Goal: Task Accomplishment & Management: Use online tool/utility

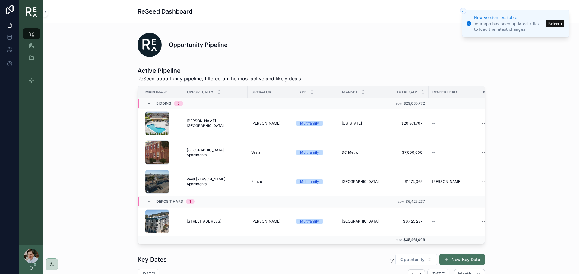
click at [554, 25] on button "Refresh" at bounding box center [554, 23] width 18 height 7
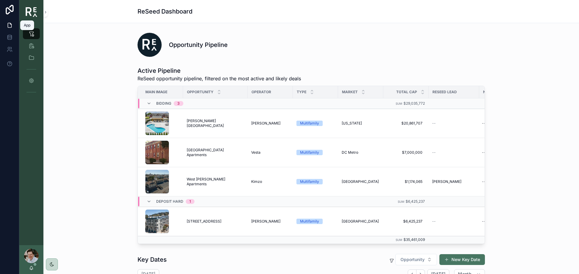
click at [7, 25] on icon at bounding box center [10, 25] width 6 height 6
click at [33, 58] on icon "scrollable content" at bounding box center [31, 58] width 6 height 6
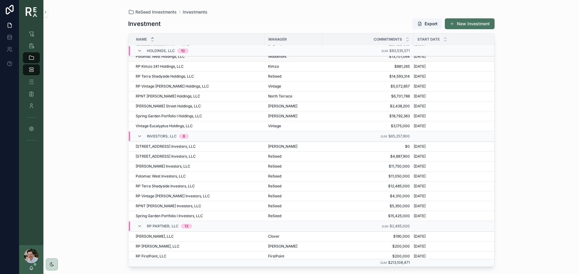
scroll to position [90, 0]
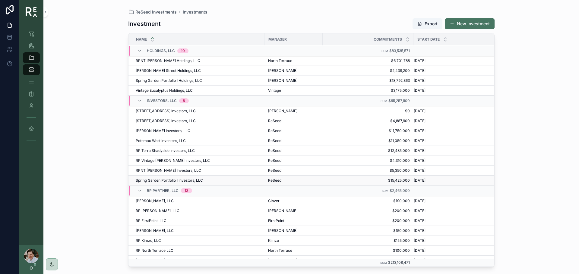
click at [165, 180] on span "Spring Garden Portfolio I Investors, LLC" at bounding box center [169, 180] width 67 height 5
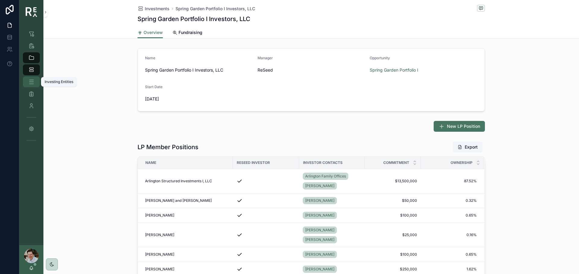
click at [27, 83] on div "Investing Entities" at bounding box center [32, 82] width 10 height 10
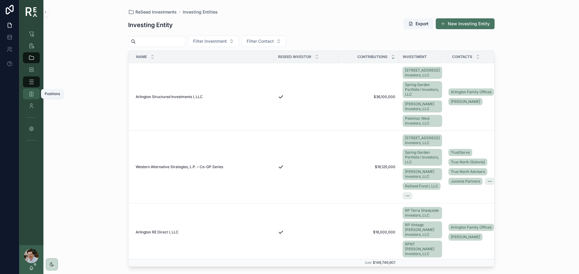
click at [30, 97] on icon "scrollable content" at bounding box center [31, 94] width 6 height 6
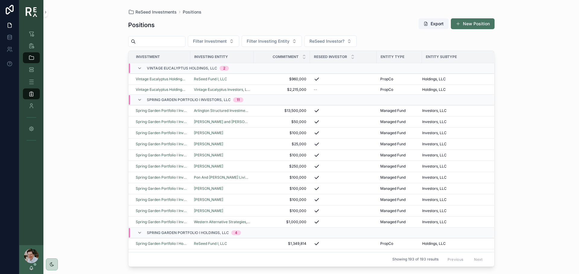
click at [171, 99] on span "Spring Garden Portfolio I Investors, LLC" at bounding box center [189, 100] width 84 height 5
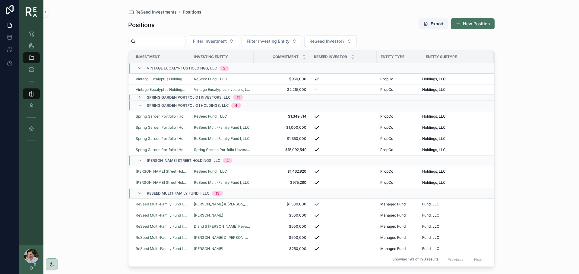
click at [171, 99] on span "Spring Garden Portfolio I Investors, LLC" at bounding box center [189, 97] width 84 height 5
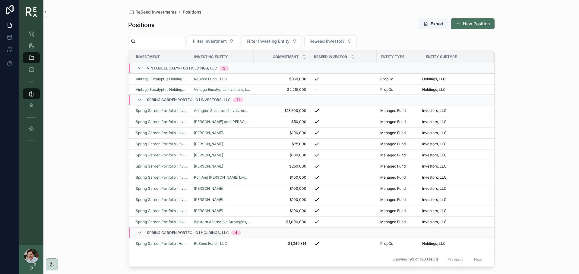
click at [96, 188] on div "ReSeed Investments Positions Positions Export New Position Filter Investment Fi…" at bounding box center [310, 137] width 535 height 274
click at [31, 32] on icon "scrollable content" at bounding box center [31, 34] width 6 height 6
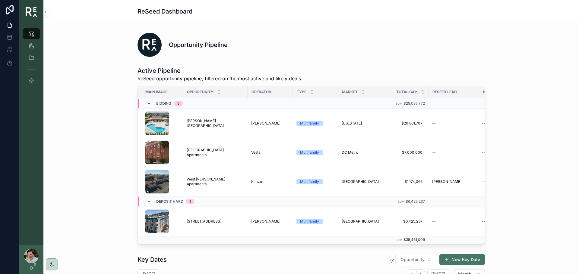
click at [146, 104] on icon "scrollable content" at bounding box center [148, 103] width 5 height 5
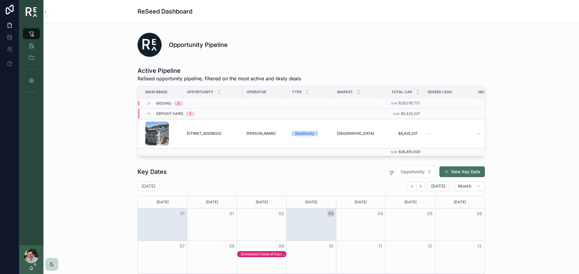
click at [146, 104] on icon "scrollable content" at bounding box center [148, 103] width 5 height 5
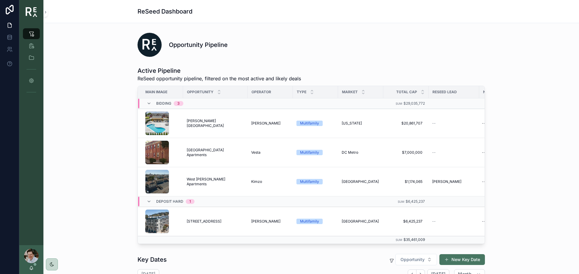
click at [146, 104] on icon "scrollable content" at bounding box center [148, 103] width 5 height 5
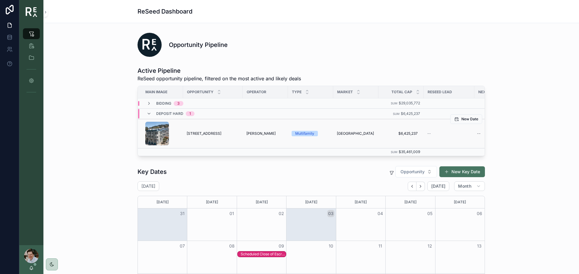
click at [201, 134] on span "[STREET_ADDRESS]" at bounding box center [204, 133] width 35 height 5
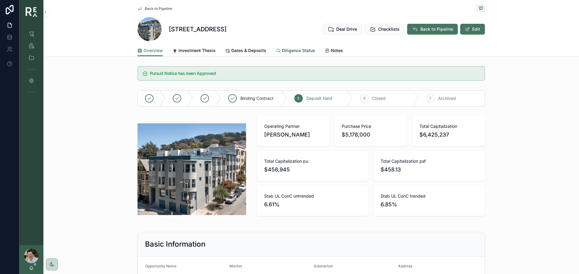
click at [296, 54] on link "Diligence Status" at bounding box center [295, 51] width 39 height 12
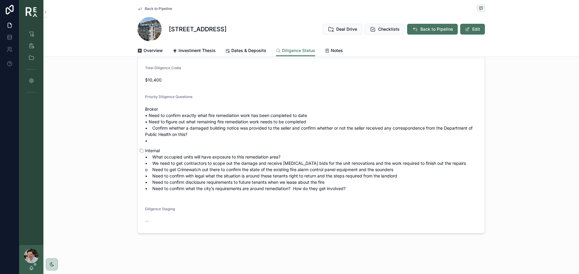
scroll to position [63, 0]
click at [370, 29] on icon "scrollable content" at bounding box center [372, 29] width 6 height 6
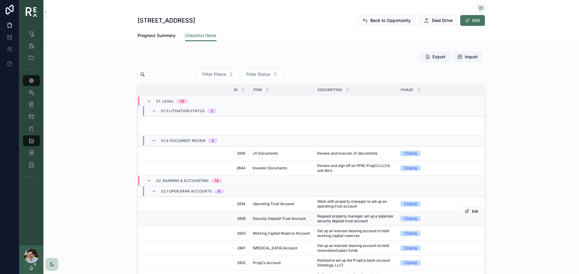
scroll to position [751, 0]
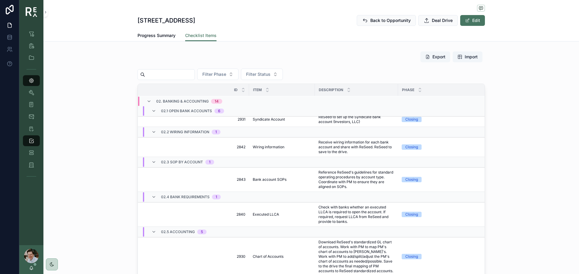
click at [428, 56] on button "Export" at bounding box center [435, 57] width 30 height 11
click at [151, 161] on icon "scrollable content" at bounding box center [153, 162] width 5 height 5
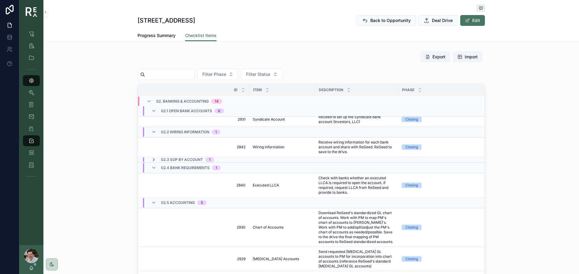
click at [151, 162] on icon "scrollable content" at bounding box center [153, 160] width 5 height 5
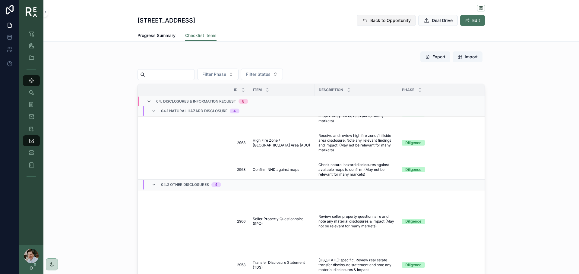
scroll to position [1487, 0]
click at [372, 22] on span "Back to Opportunity" at bounding box center [390, 20] width 40 height 6
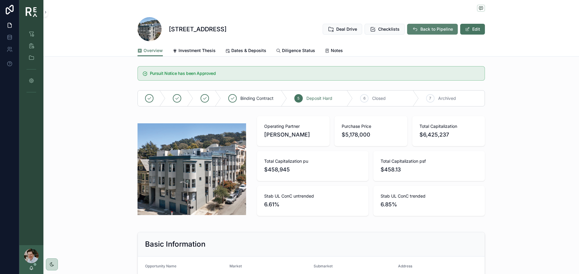
click at [430, 30] on span "Back to Pipeline" at bounding box center [436, 29] width 33 height 6
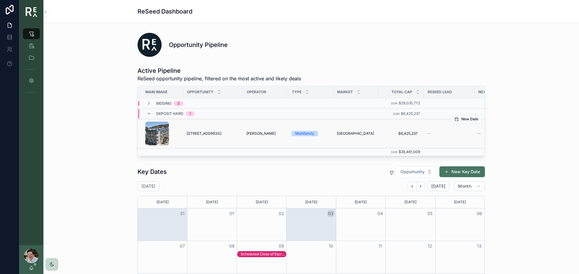
click at [199, 133] on span "[STREET_ADDRESS]" at bounding box center [204, 133] width 35 height 5
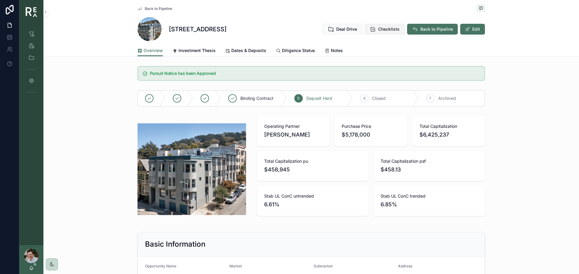
click at [390, 32] on button "Checklists" at bounding box center [384, 29] width 40 height 11
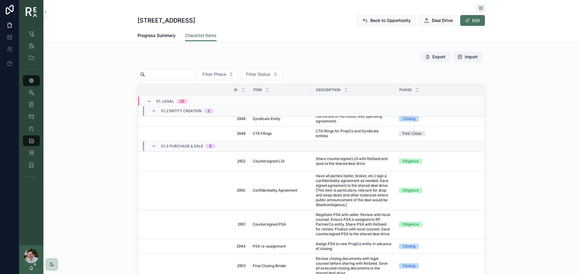
scroll to position [151, 0]
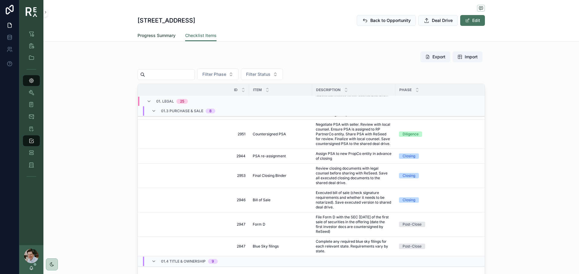
click at [162, 37] on span "Progress Summary" at bounding box center [156, 36] width 38 height 6
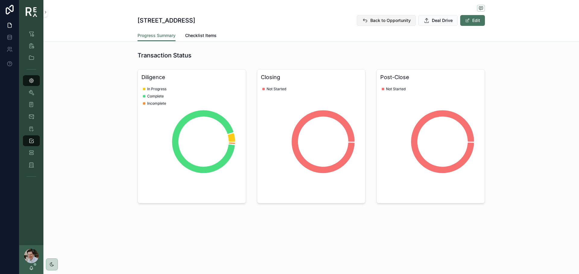
click at [380, 21] on span "Back to Opportunity" at bounding box center [390, 20] width 40 height 6
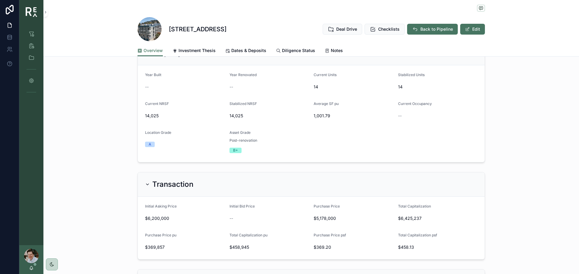
scroll to position [422, 0]
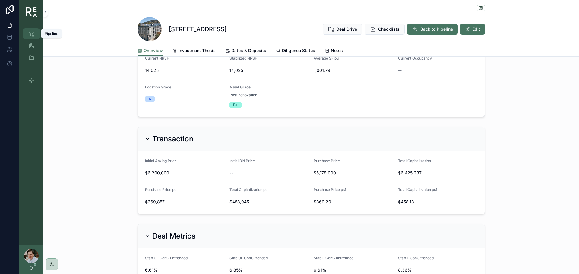
click at [35, 32] on div "Pipeline" at bounding box center [32, 34] width 10 height 10
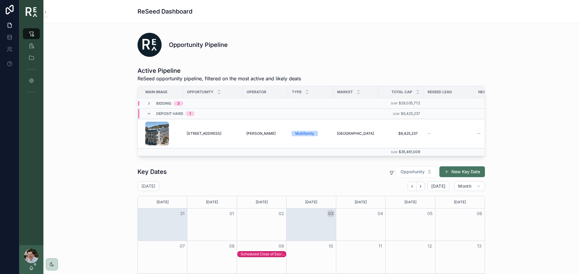
click at [144, 103] on div "Bidding 3" at bounding box center [164, 103] width 51 height 5
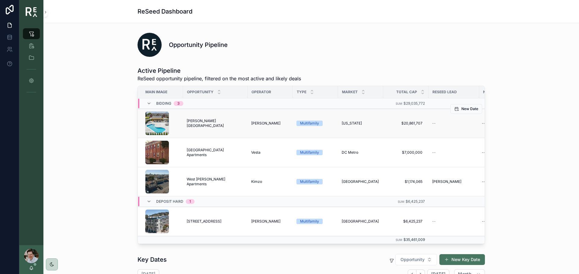
click at [202, 124] on span "[PERSON_NAME][GEOGRAPHIC_DATA]" at bounding box center [215, 124] width 57 height 10
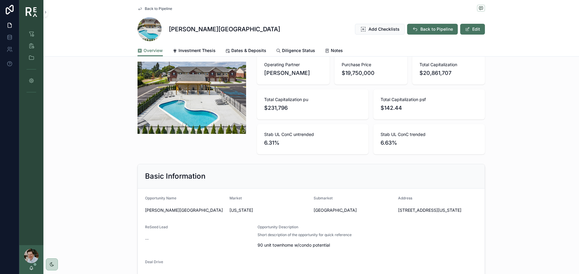
scroll to position [60, 0]
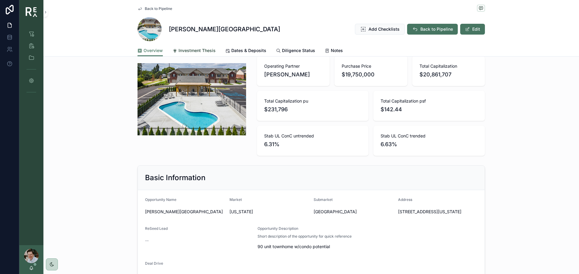
click at [189, 47] on link "Investment Thesis" at bounding box center [193, 51] width 43 height 12
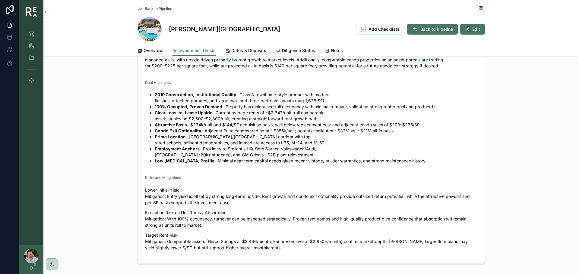
scroll to position [241, 0]
click at [243, 52] on span "Dates & Deposits" at bounding box center [248, 51] width 35 height 6
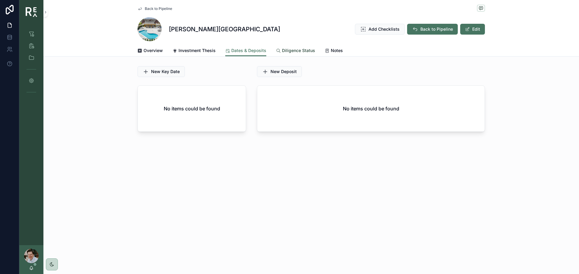
click at [289, 50] on span "Diligence Status" at bounding box center [298, 51] width 33 height 6
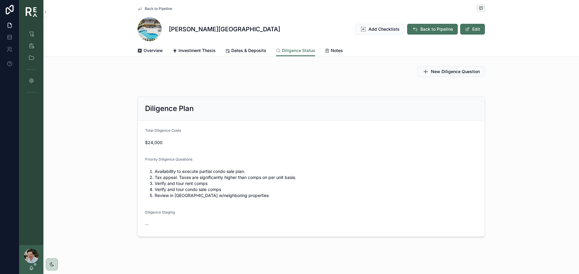
click at [147, 8] on span "Back to Pipeline" at bounding box center [158, 8] width 27 height 5
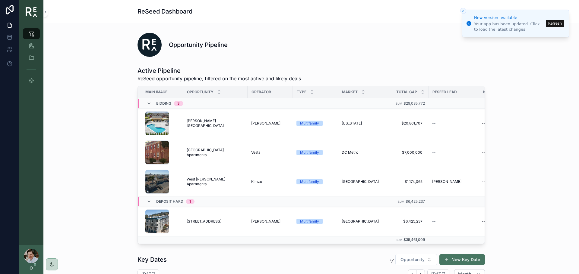
click at [554, 21] on button "Refresh" at bounding box center [554, 23] width 18 height 7
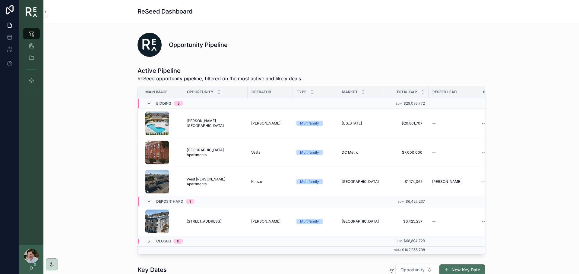
click at [148, 241] on icon "scrollable content" at bounding box center [148, 241] width 5 height 5
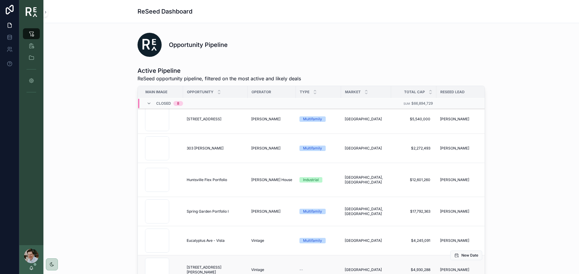
scroll to position [181, 0]
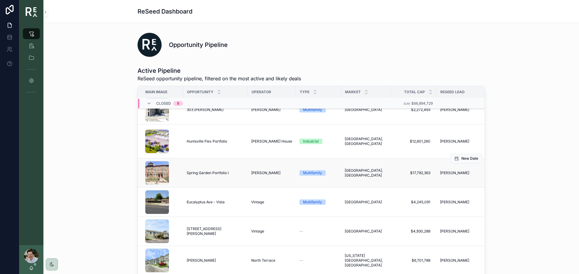
click at [199, 174] on span "Spring Garden Portfolio I" at bounding box center [208, 173] width 42 height 5
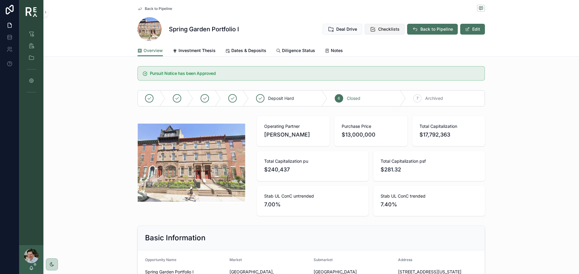
click at [391, 31] on span "Checklists" at bounding box center [388, 29] width 21 height 6
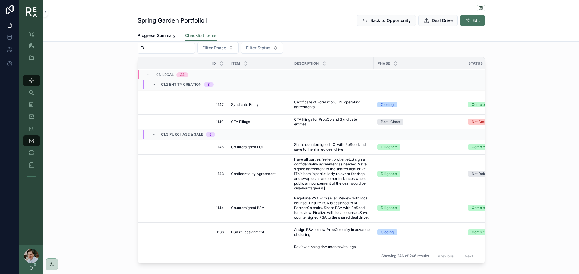
scroll to position [50, 0]
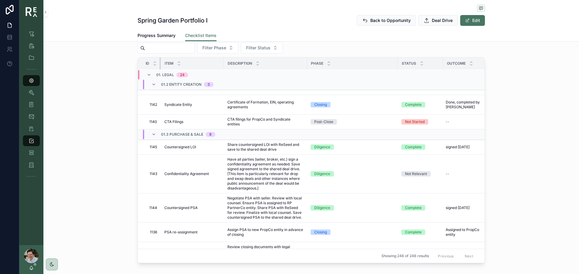
drag, startPoint x: 245, startPoint y: 64, endPoint x: 157, endPoint y: 71, distance: 88.6
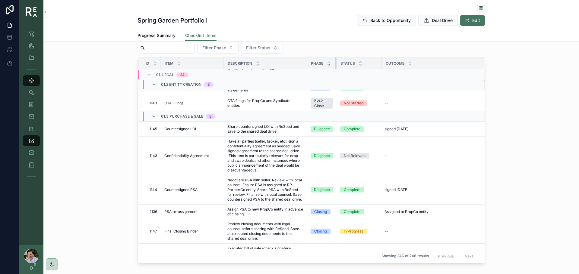
scroll to position [36, 0]
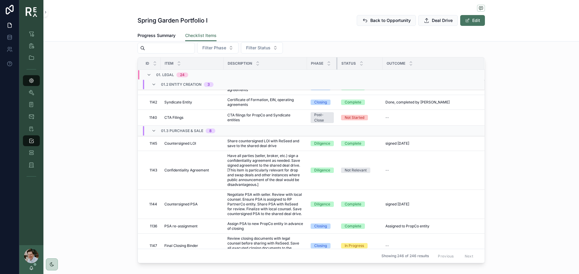
drag, startPoint x: 393, startPoint y: 64, endPoint x: 332, endPoint y: 66, distance: 60.9
click at [332, 66] on th "Phase" at bounding box center [322, 64] width 30 height 12
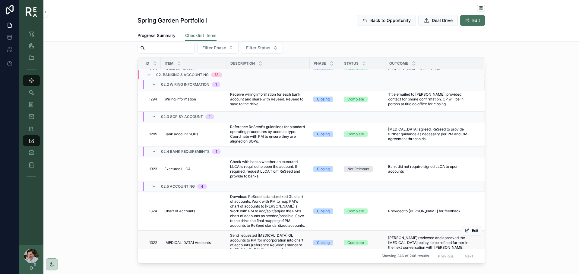
scroll to position [731, 0]
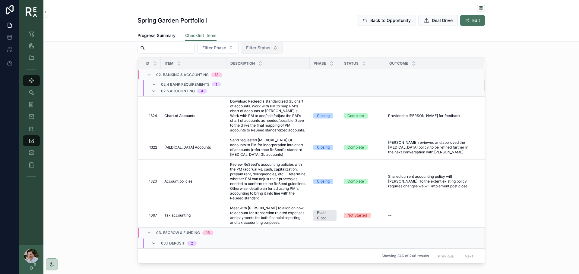
click at [283, 48] on button "Filter Status" at bounding box center [262, 47] width 42 height 11
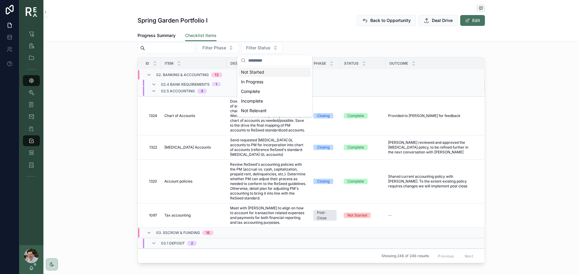
click at [314, 46] on div "Filter Phase Filter Status" at bounding box center [310, 47] width 347 height 11
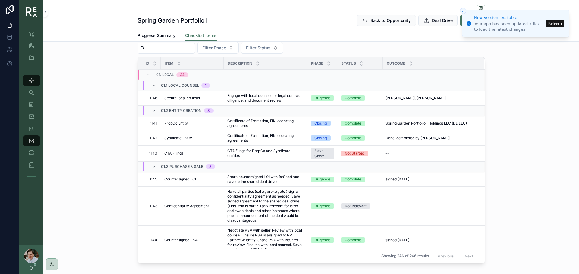
drag, startPoint x: 463, startPoint y: 11, endPoint x: 471, endPoint y: 15, distance: 9.3
click at [463, 11] on line "Close toast" at bounding box center [463, 11] width 2 height 2
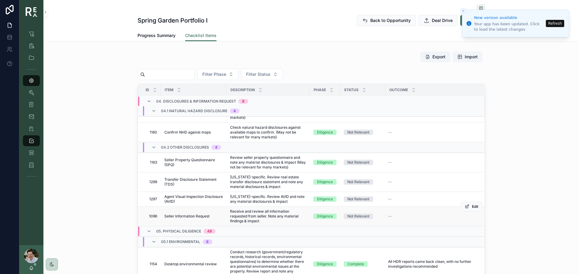
scroll to position [1333, 0]
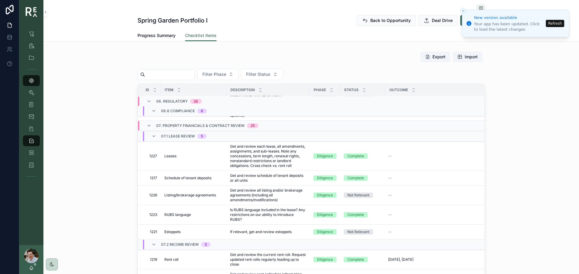
drag, startPoint x: 462, startPoint y: 11, endPoint x: 486, endPoint y: 35, distance: 33.9
click at [462, 11] on icon "Close toast" at bounding box center [463, 11] width 4 height 4
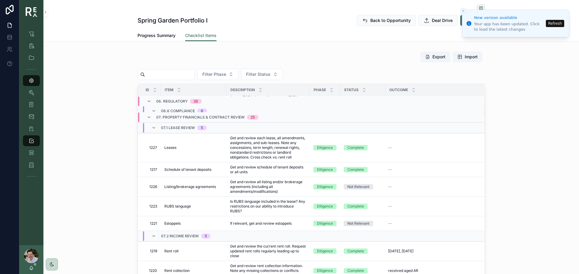
scroll to position [2926, 0]
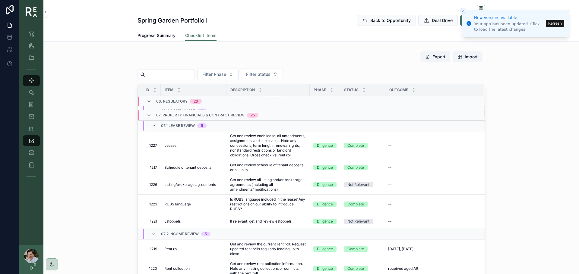
click at [462, 12] on icon "Close toast" at bounding box center [463, 11] width 4 height 4
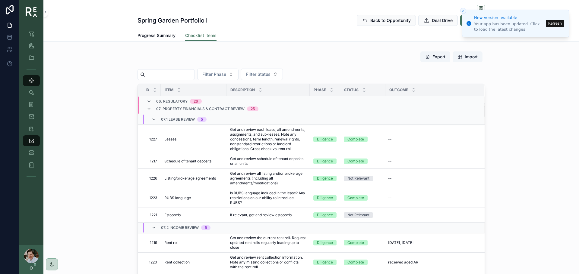
click at [463, 11] on icon "Close toast" at bounding box center [463, 11] width 4 height 4
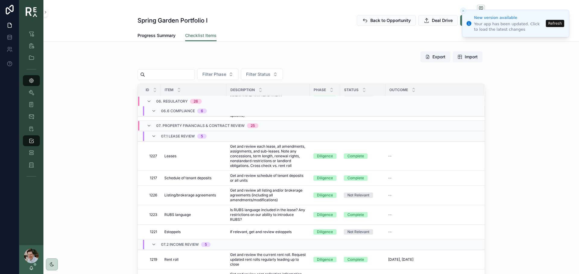
scroll to position [2915, 0]
